Goal: Transaction & Acquisition: Purchase product/service

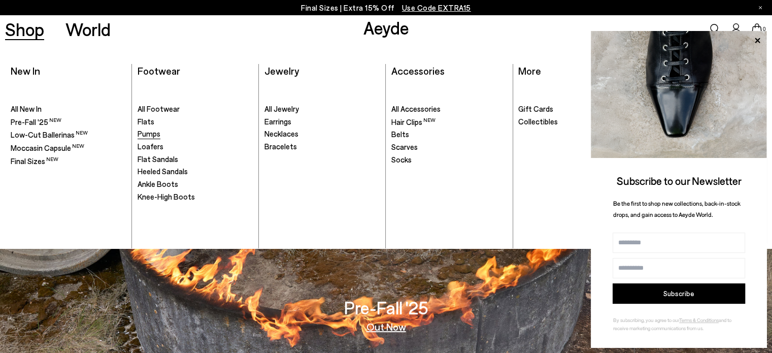
click at [141, 132] on span "Pumps" at bounding box center [148, 133] width 23 height 9
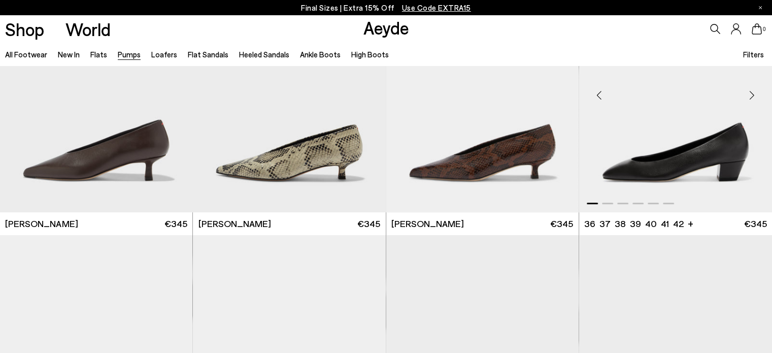
scroll to position [609, 0]
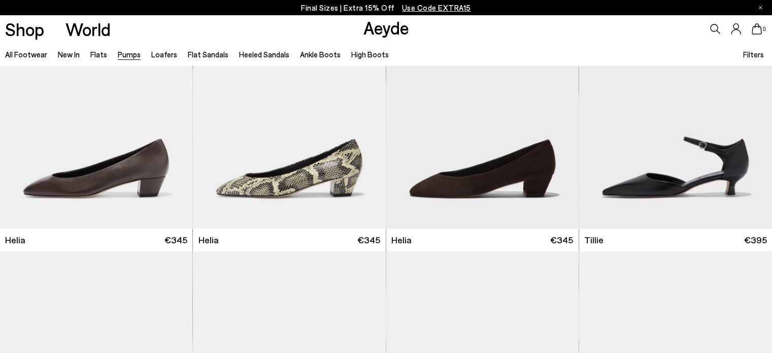
scroll to position [862, 0]
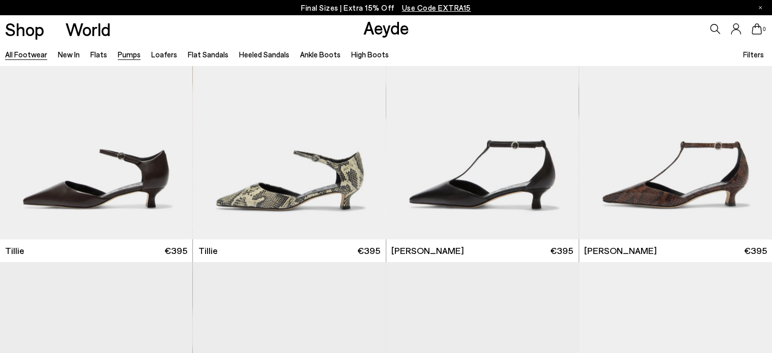
click at [20, 55] on link "All Footwear" at bounding box center [26, 54] width 42 height 9
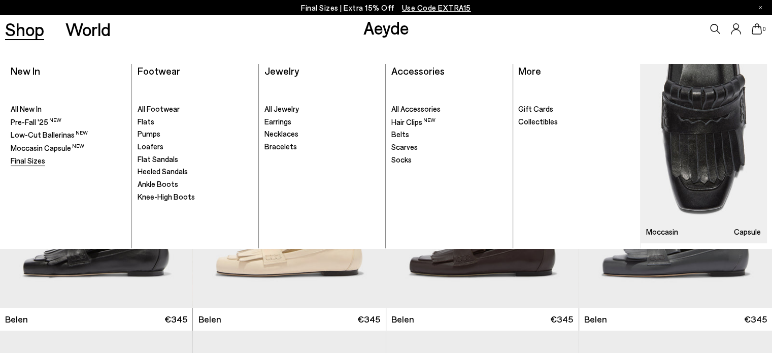
click at [42, 159] on span "Final Sizes" at bounding box center [28, 160] width 34 height 9
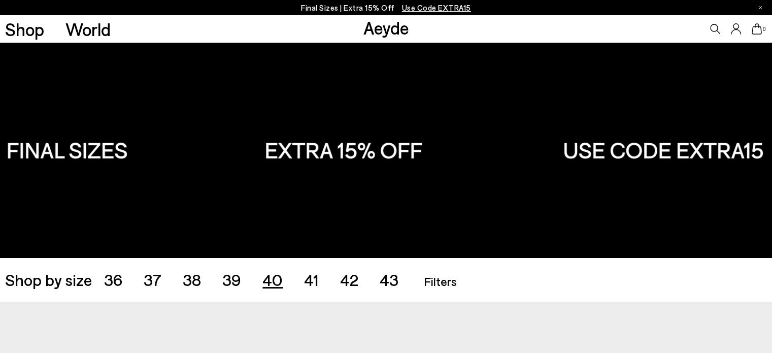
click at [274, 281] on span "40" at bounding box center [272, 278] width 20 height 19
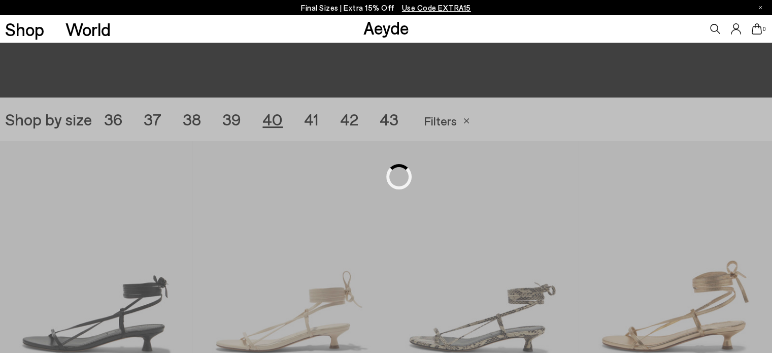
scroll to position [215, 0]
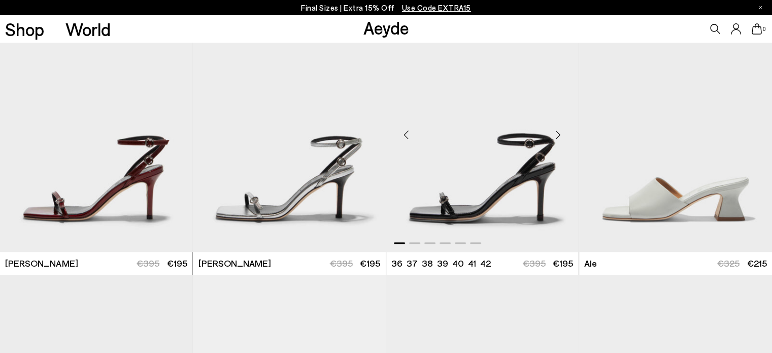
scroll to position [824, 0]
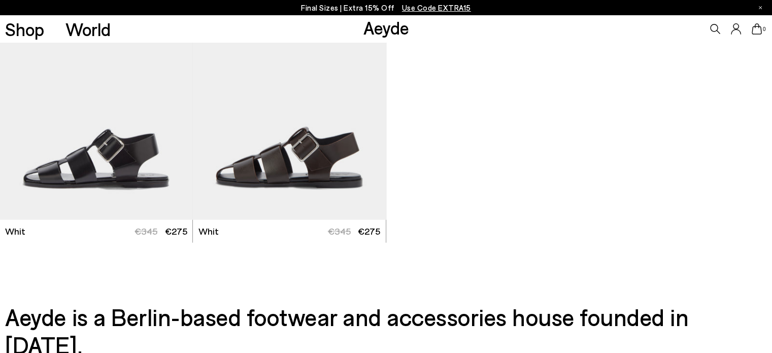
scroll to position [2752, 0]
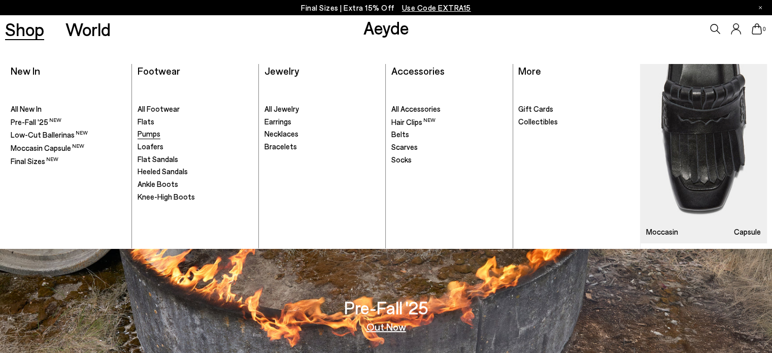
click at [141, 132] on span "Pumps" at bounding box center [148, 133] width 23 height 9
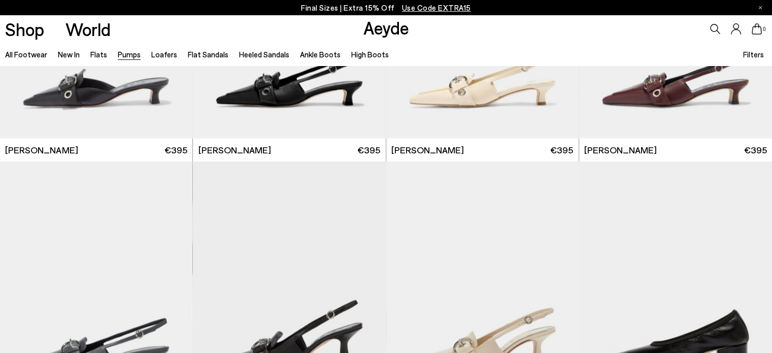
scroll to position [2232, 0]
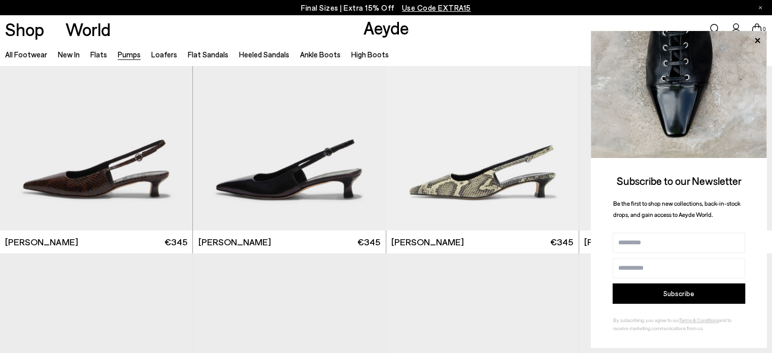
scroll to position [3196, 0]
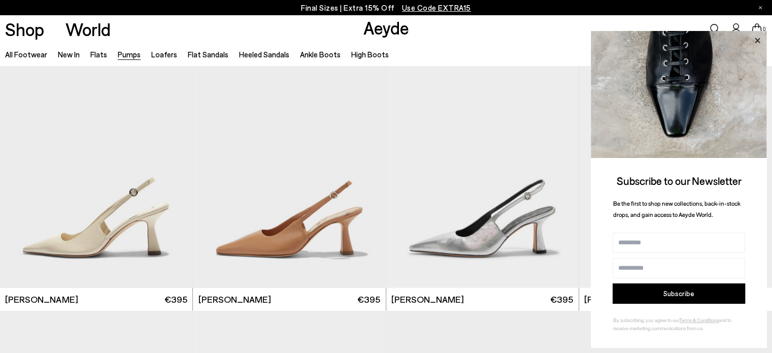
click at [757, 36] on icon at bounding box center [756, 40] width 13 height 13
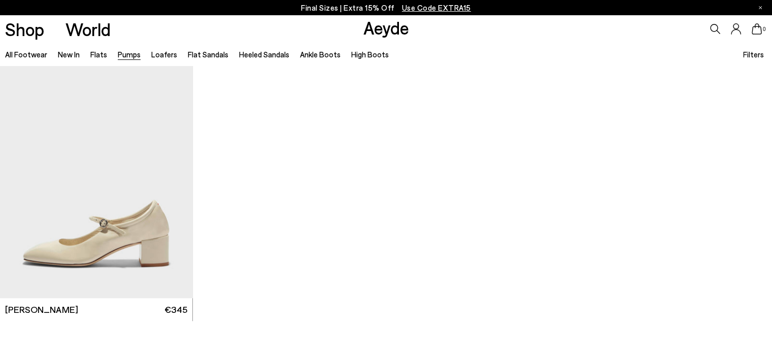
scroll to position [4515, 0]
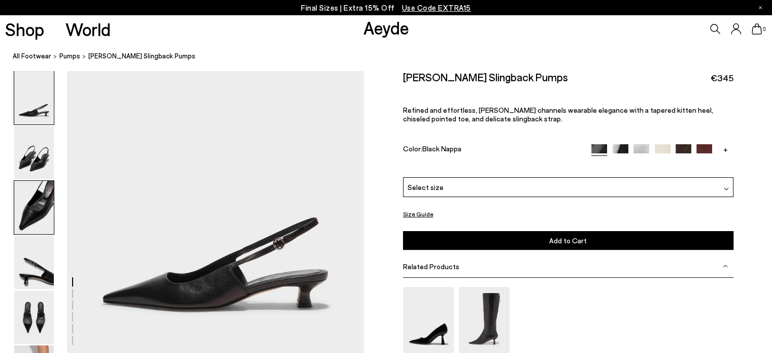
click at [43, 225] on img at bounding box center [34, 207] width 40 height 53
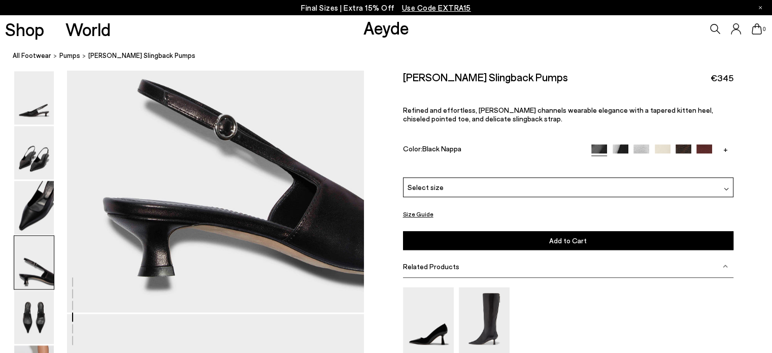
scroll to position [1240, 0]
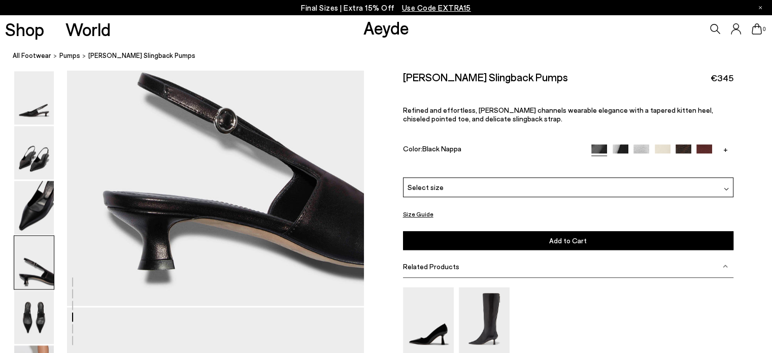
click at [424, 190] on span "Select size" at bounding box center [425, 187] width 36 height 11
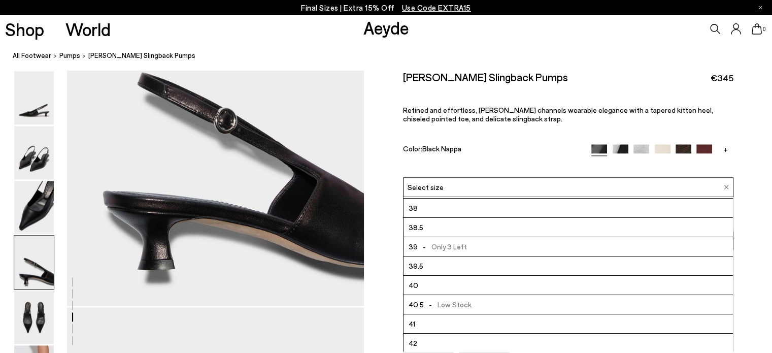
scroll to position [57, 0]
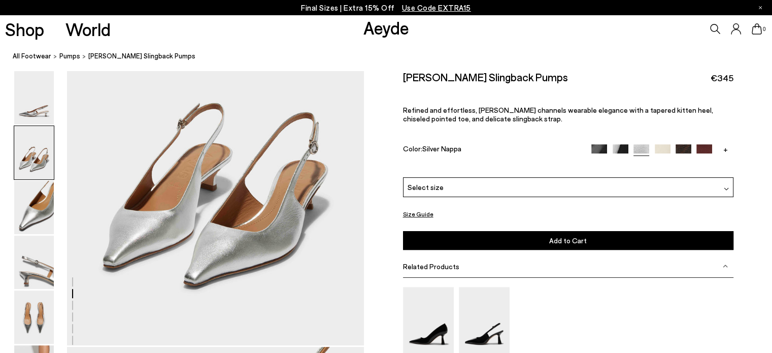
scroll to position [406, 0]
click at [427, 184] on span "Select size" at bounding box center [425, 187] width 36 height 11
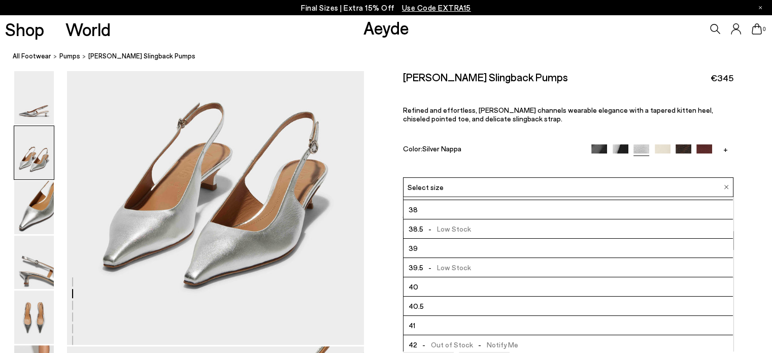
scroll to position [57, 0]
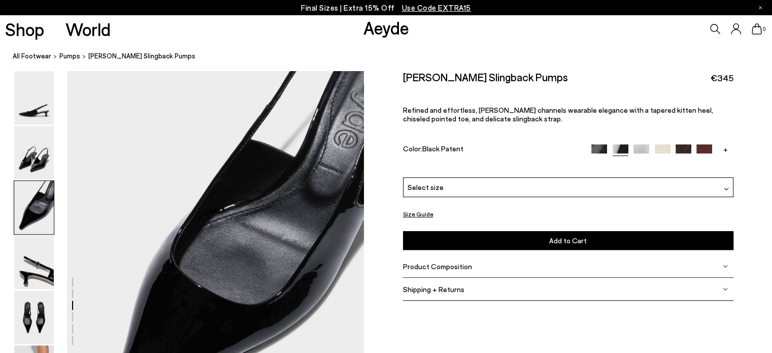
scroll to position [710, 0]
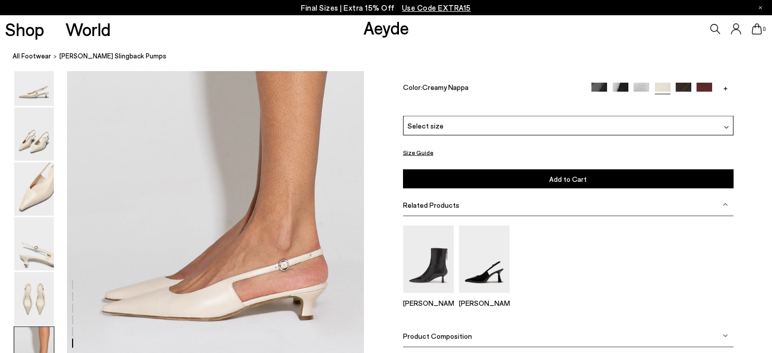
scroll to position [2080, 0]
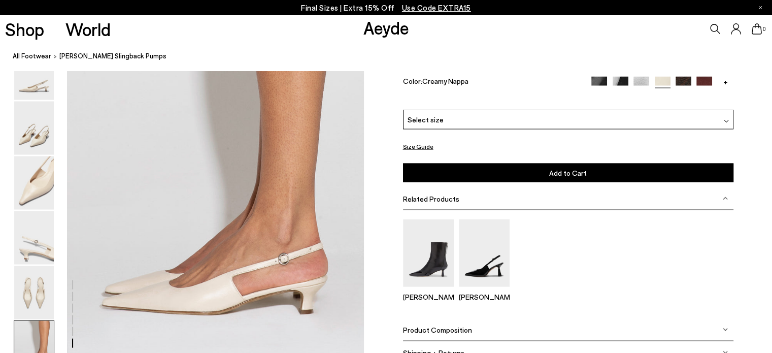
click at [557, 119] on div "Select size" at bounding box center [568, 120] width 330 height 20
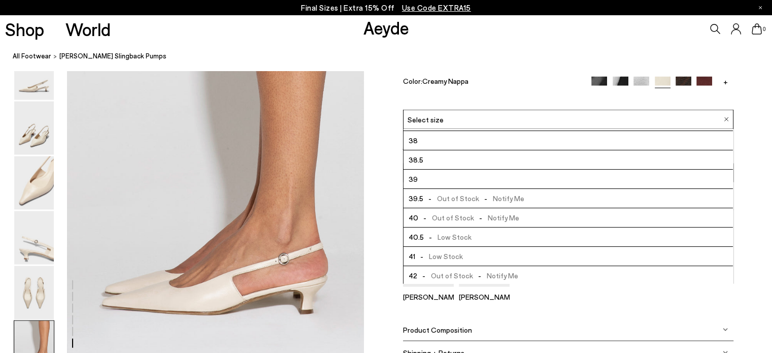
scroll to position [57, 0]
click at [726, 119] on img at bounding box center [725, 119] width 5 height 5
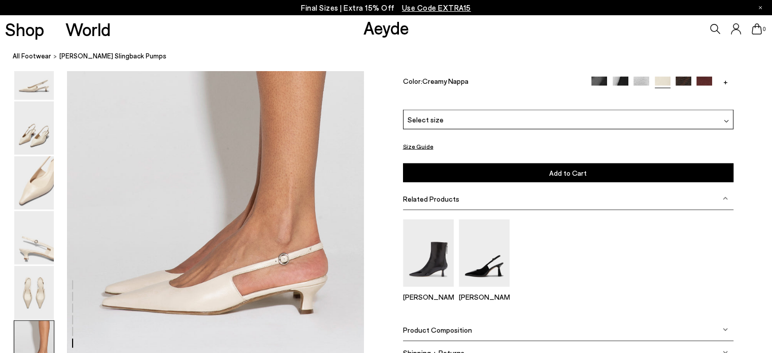
click at [683, 79] on img at bounding box center [683, 85] width 16 height 16
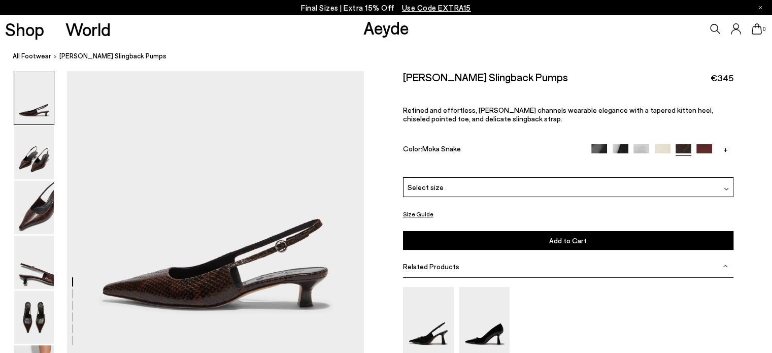
click at [619, 146] on img at bounding box center [620, 152] width 16 height 16
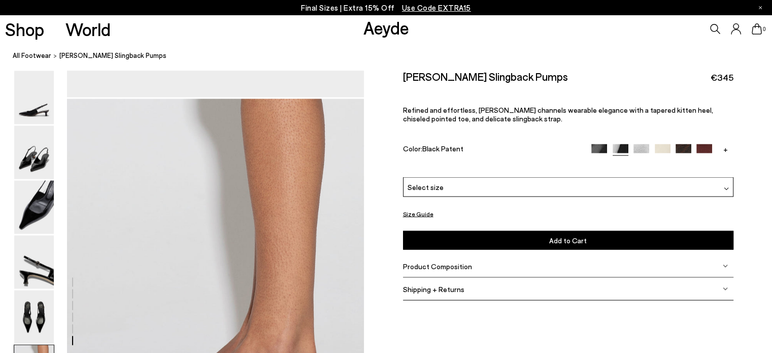
scroll to position [1979, 0]
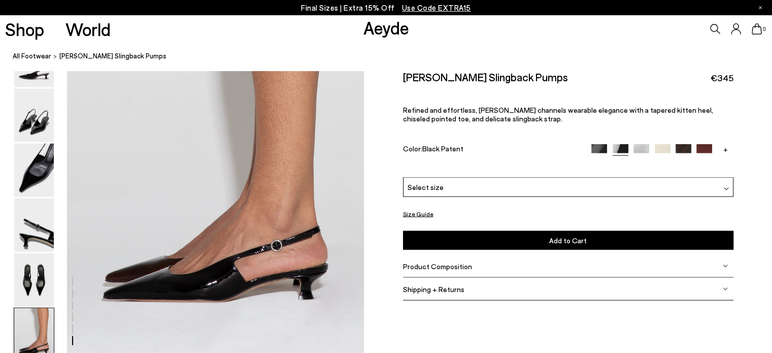
click at [637, 150] on img at bounding box center [641, 152] width 16 height 16
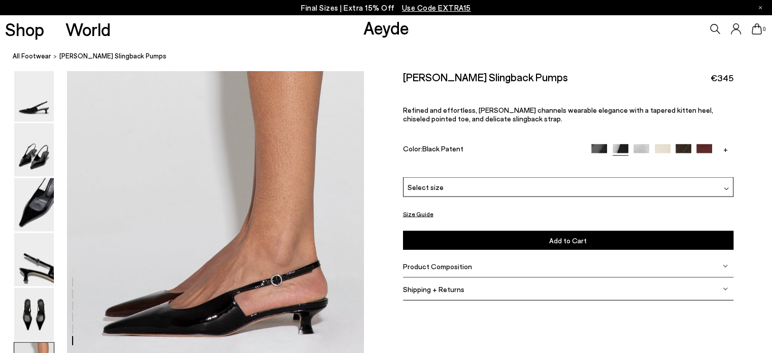
scroll to position [1908, 0]
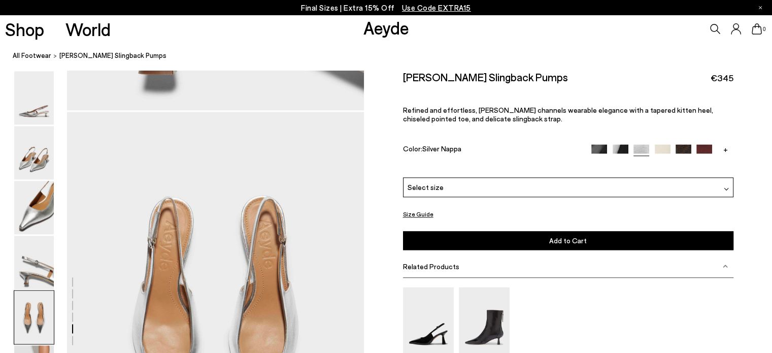
scroll to position [1421, 0]
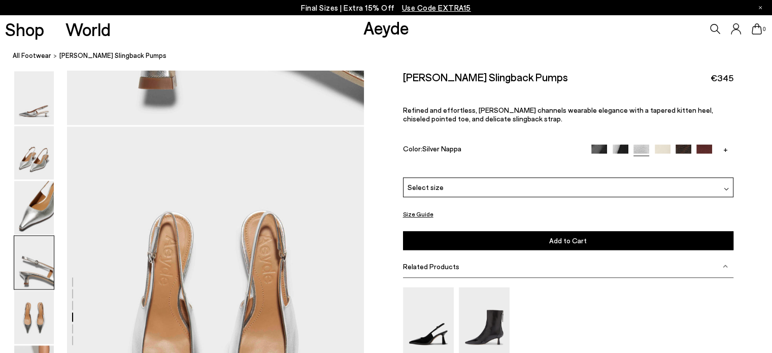
click at [659, 145] on img at bounding box center [662, 152] width 16 height 16
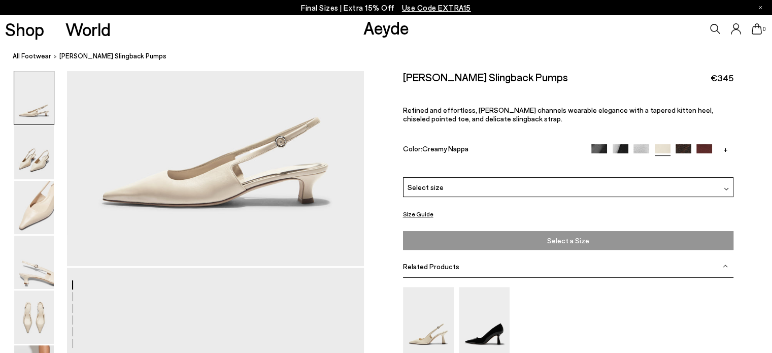
scroll to position [203, 0]
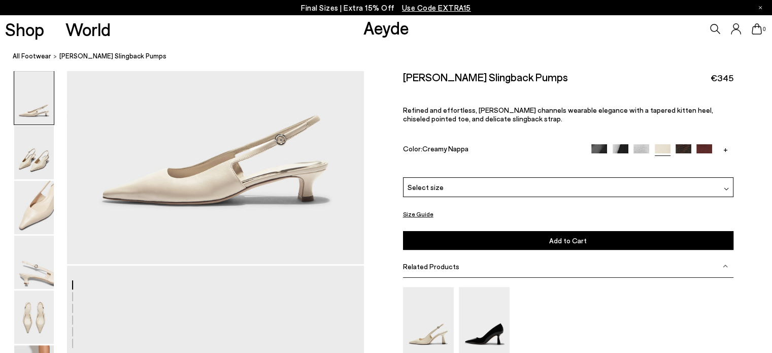
click at [681, 148] on img at bounding box center [683, 152] width 16 height 16
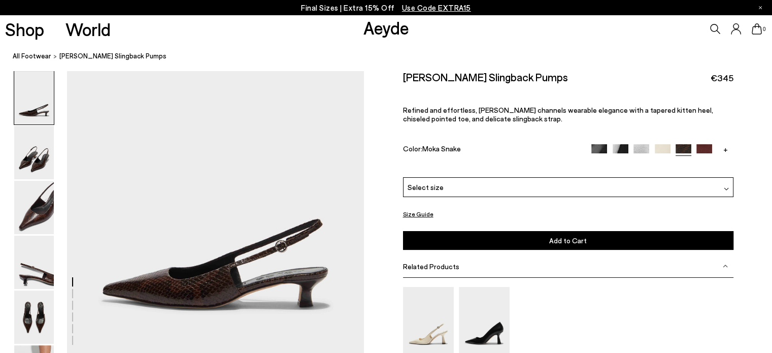
click at [594, 148] on img at bounding box center [599, 152] width 16 height 16
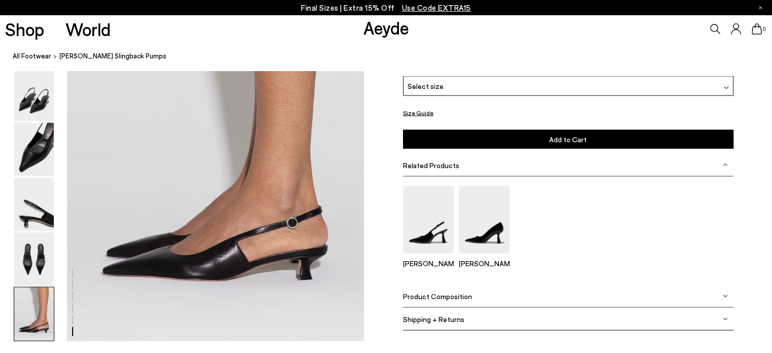
scroll to position [2029, 0]
